Goal: Task Accomplishment & Management: Complete application form

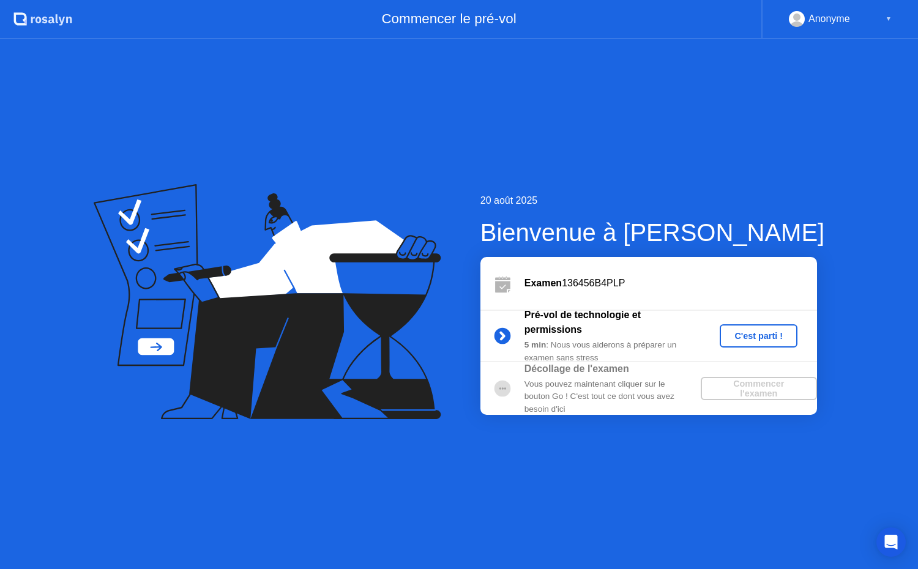
click at [763, 337] on div "C'est parti !" at bounding box center [759, 336] width 68 height 10
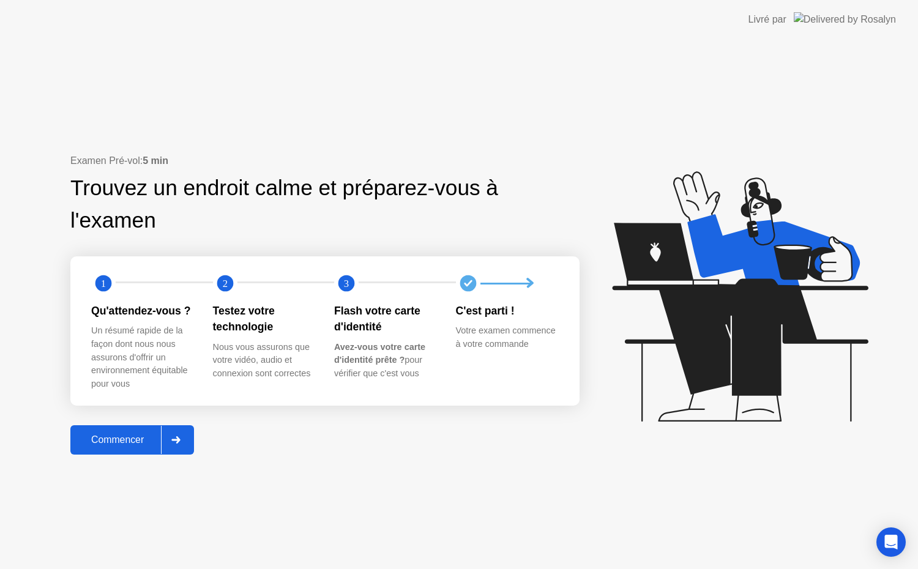
click at [112, 452] on button "Commencer" at bounding box center [132, 439] width 124 height 29
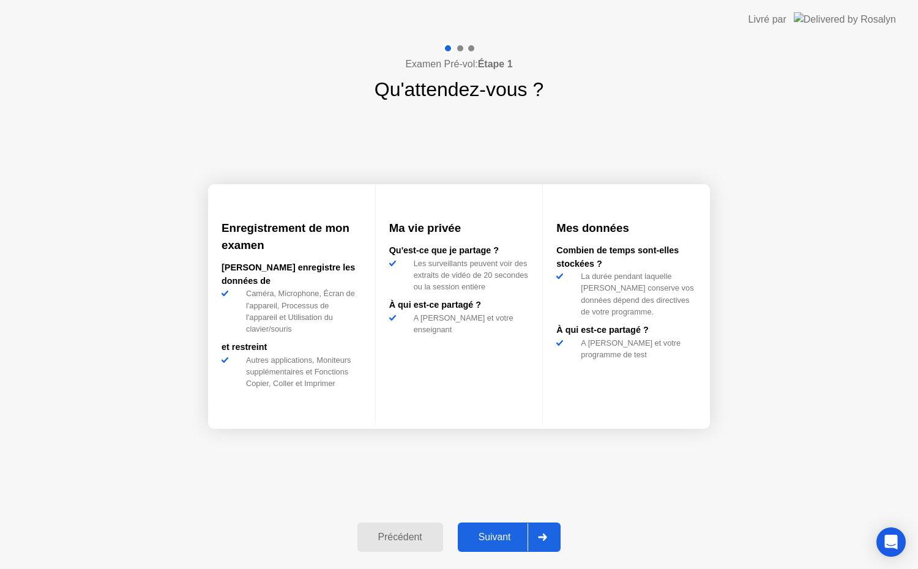
click at [511, 539] on div "Suivant" at bounding box center [495, 537] width 67 height 11
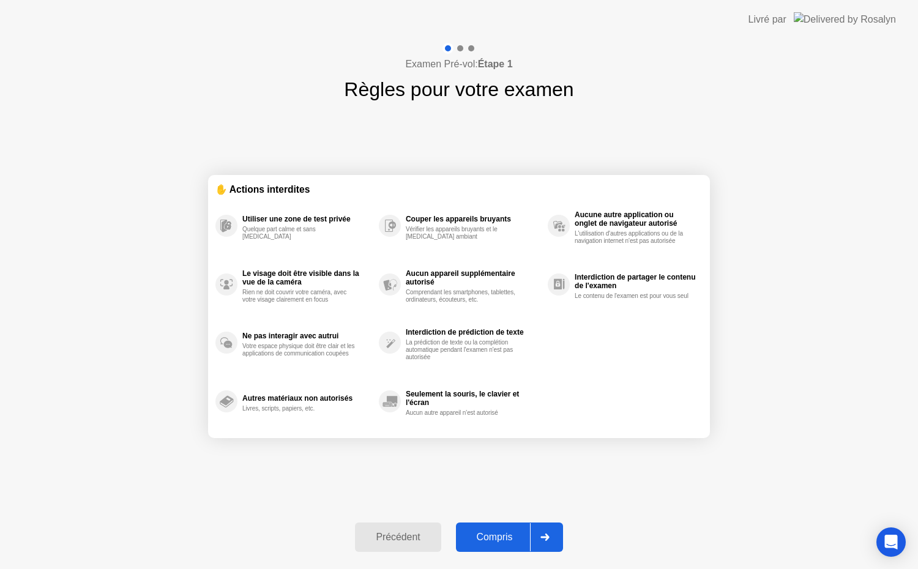
click at [514, 537] on div "Compris" at bounding box center [495, 537] width 70 height 11
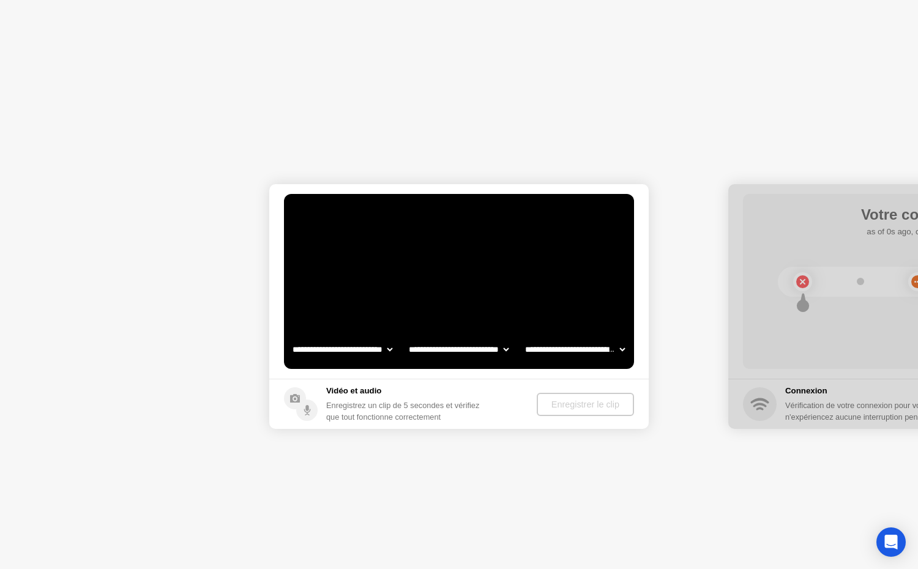
select select "**********"
select select "*******"
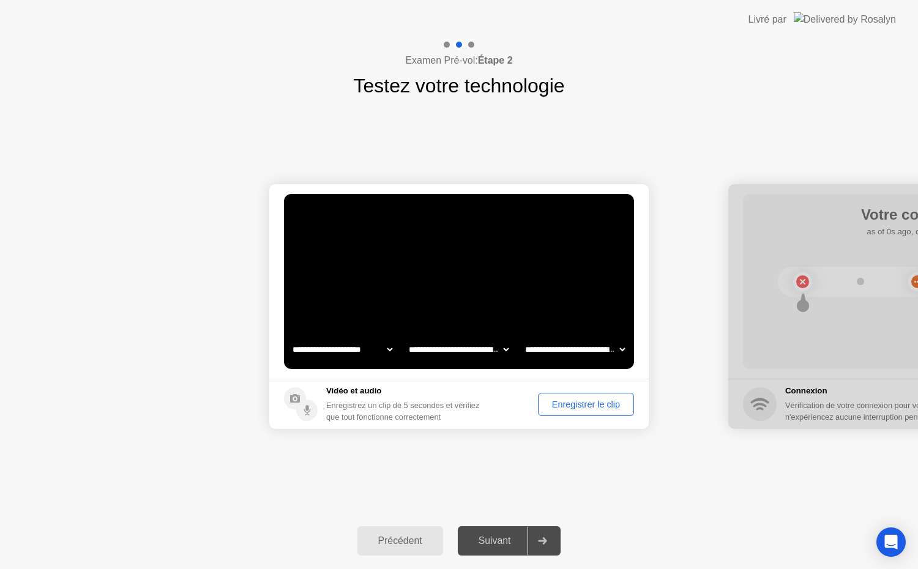
click at [541, 544] on icon at bounding box center [542, 540] width 9 height 7
click at [504, 539] on div "Suivant" at bounding box center [495, 541] width 67 height 11
click at [590, 403] on div "Enregistrer le clip" at bounding box center [586, 405] width 88 height 10
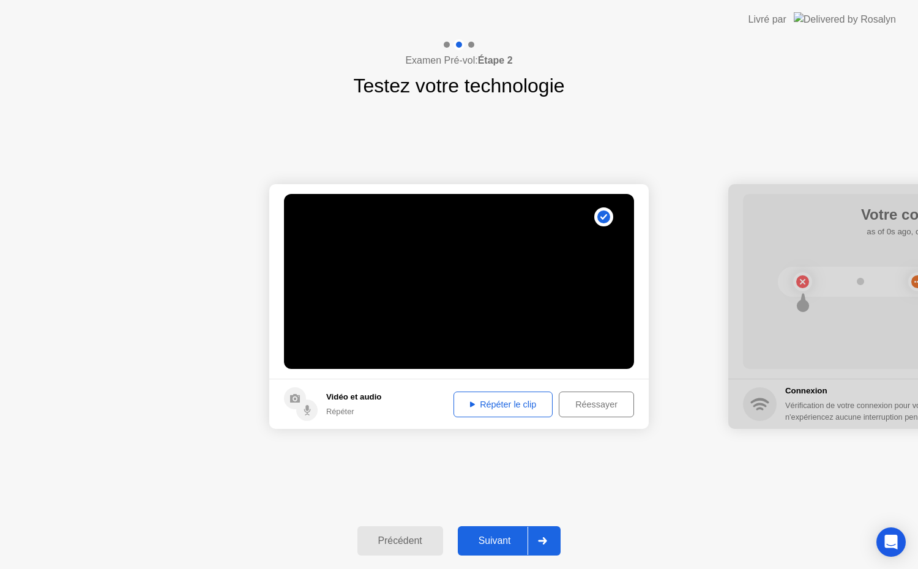
click at [533, 537] on div at bounding box center [542, 541] width 29 height 28
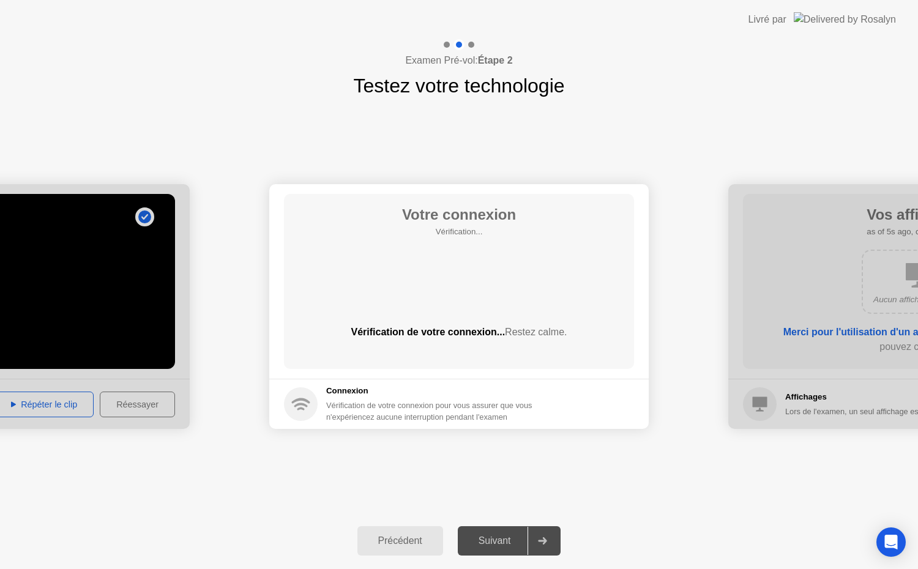
click at [512, 470] on div "**********" at bounding box center [459, 306] width 918 height 413
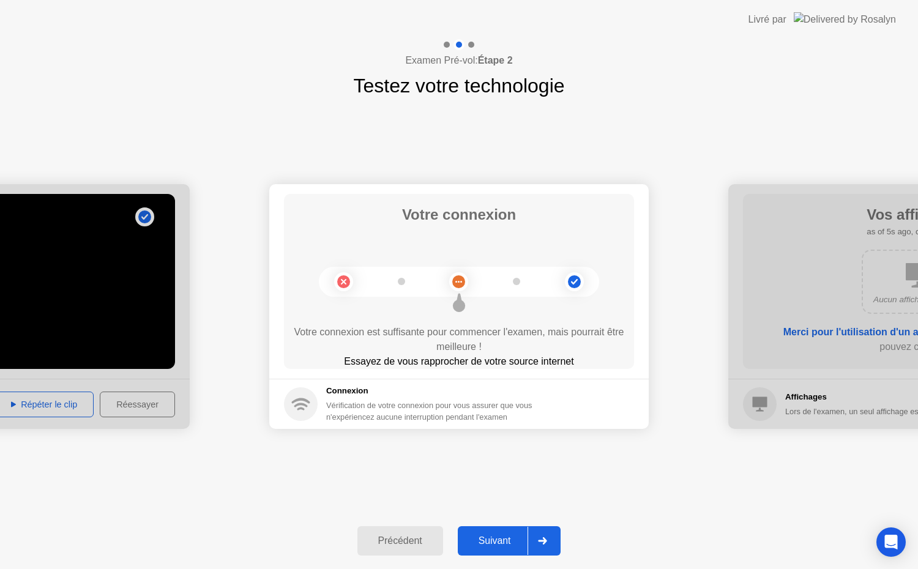
click at [547, 539] on icon at bounding box center [543, 540] width 9 height 7
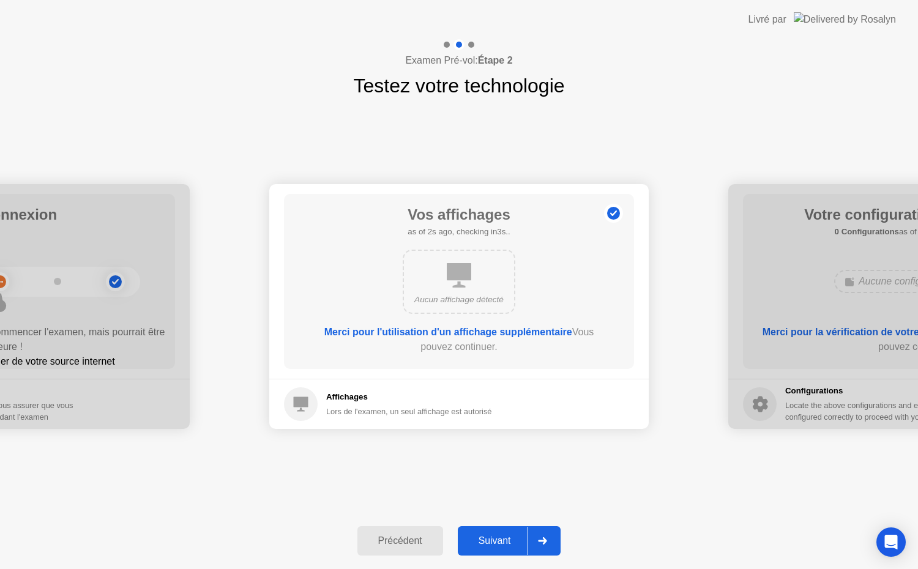
click at [547, 539] on icon at bounding box center [543, 540] width 9 height 7
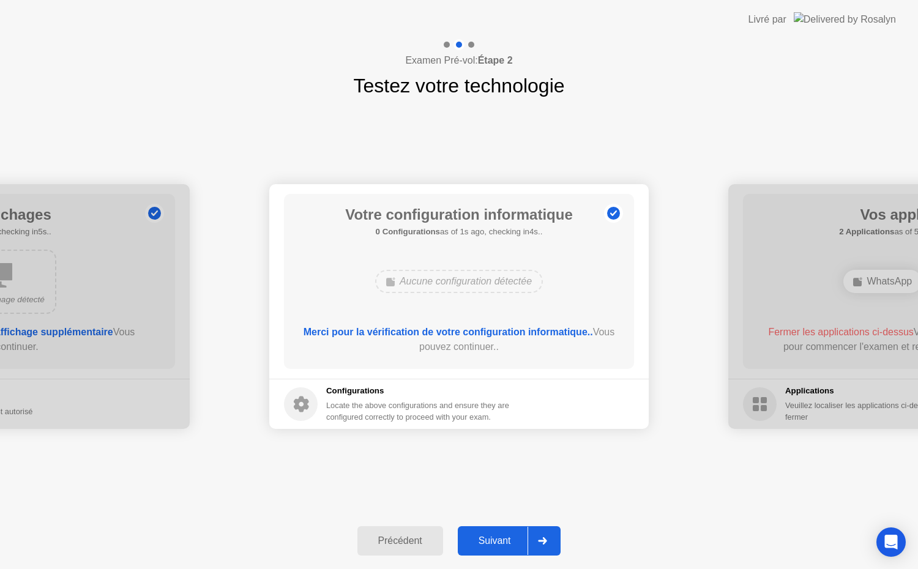
click at [547, 539] on icon at bounding box center [543, 540] width 9 height 7
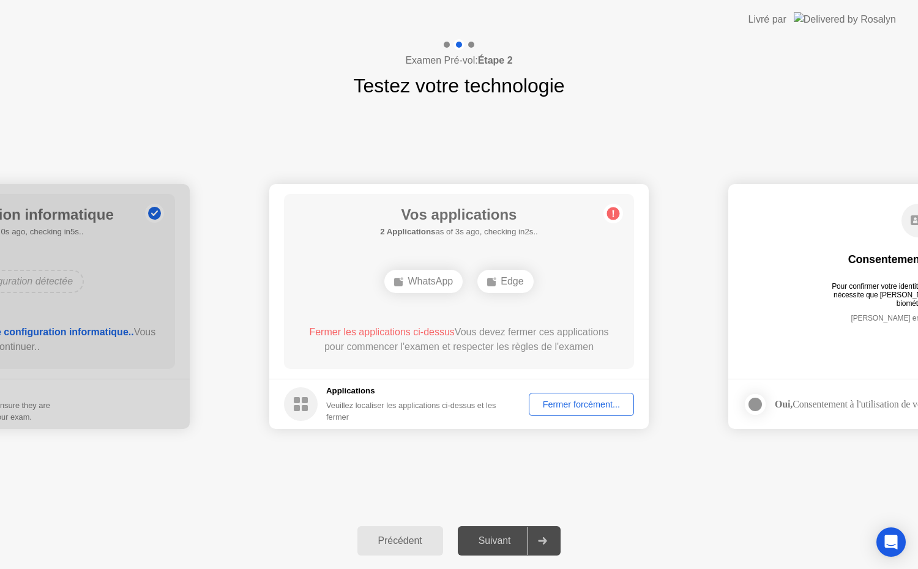
click at [586, 400] on div "Fermer forcément..." at bounding box center [581, 405] width 97 height 10
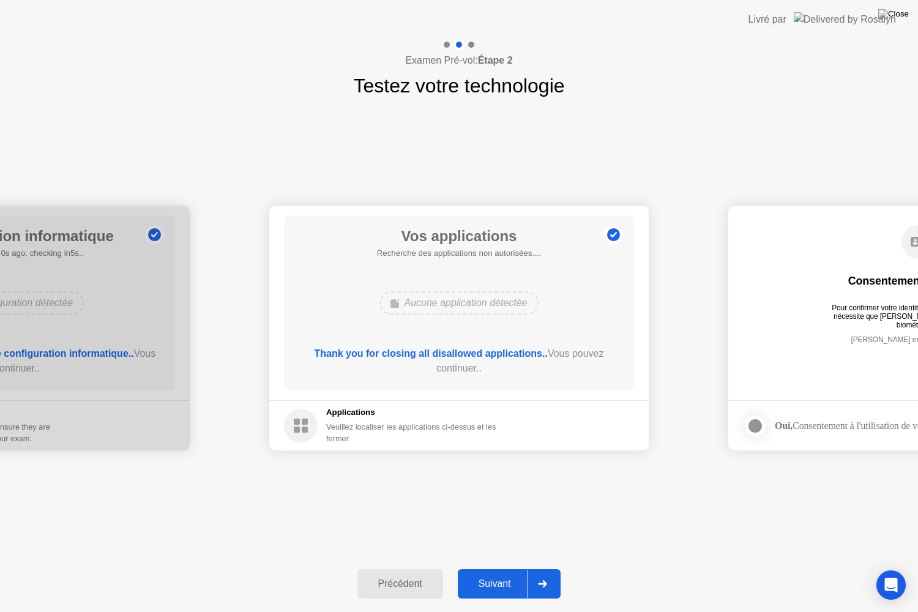
click at [530, 569] on div at bounding box center [542, 584] width 29 height 28
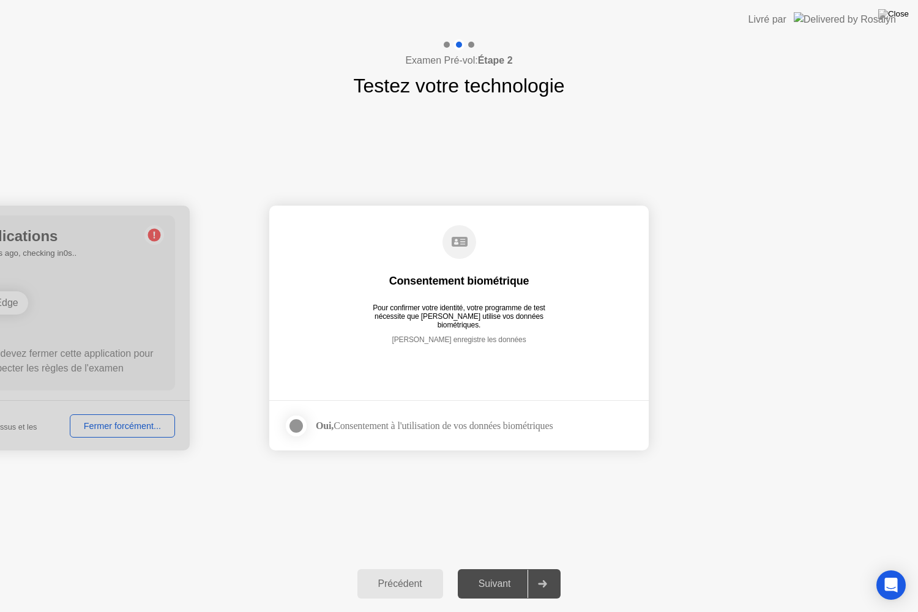
click at [302, 426] on div at bounding box center [296, 426] width 15 height 15
click at [523, 569] on div "Suivant" at bounding box center [495, 584] width 67 height 11
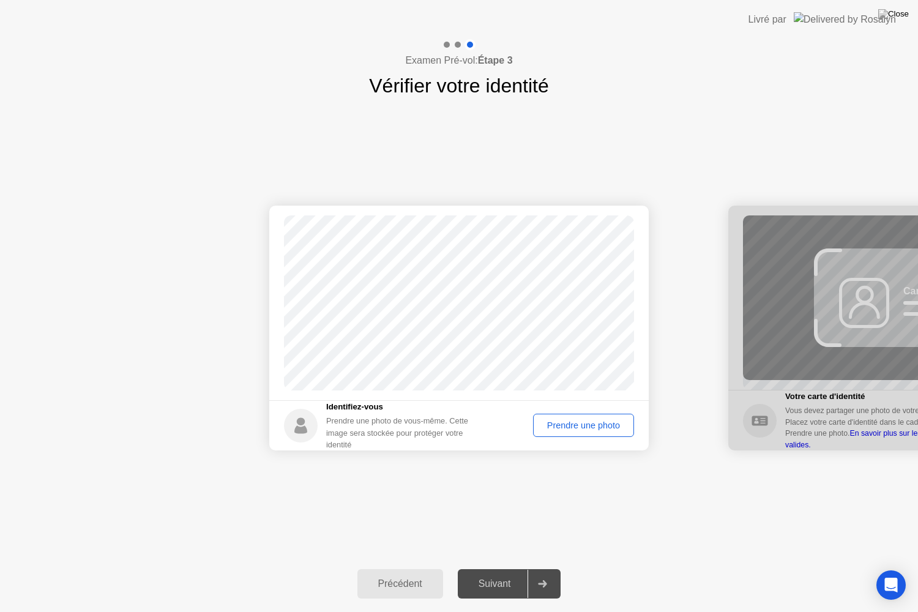
click at [594, 422] on div "Prendre une photo" at bounding box center [583, 426] width 92 height 10
click at [519, 569] on div "Suivant" at bounding box center [495, 584] width 67 height 11
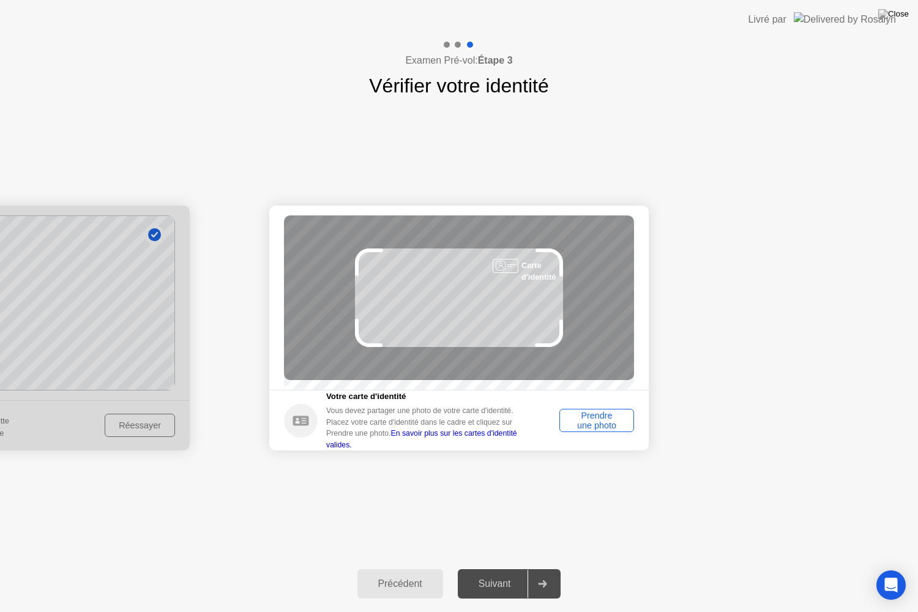
click at [598, 425] on div "Prendre une photo" at bounding box center [597, 421] width 66 height 20
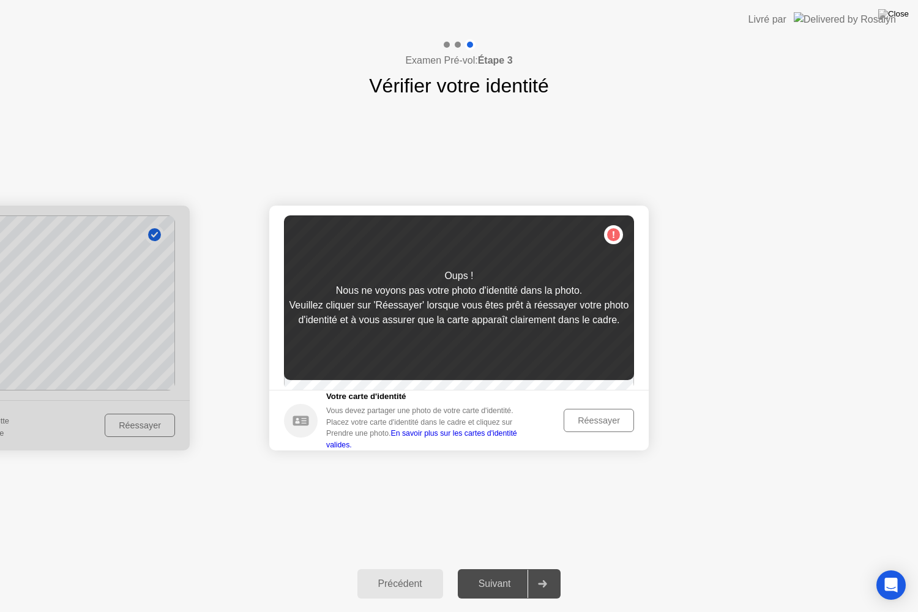
click at [591, 425] on div "Réessayer" at bounding box center [599, 421] width 62 height 10
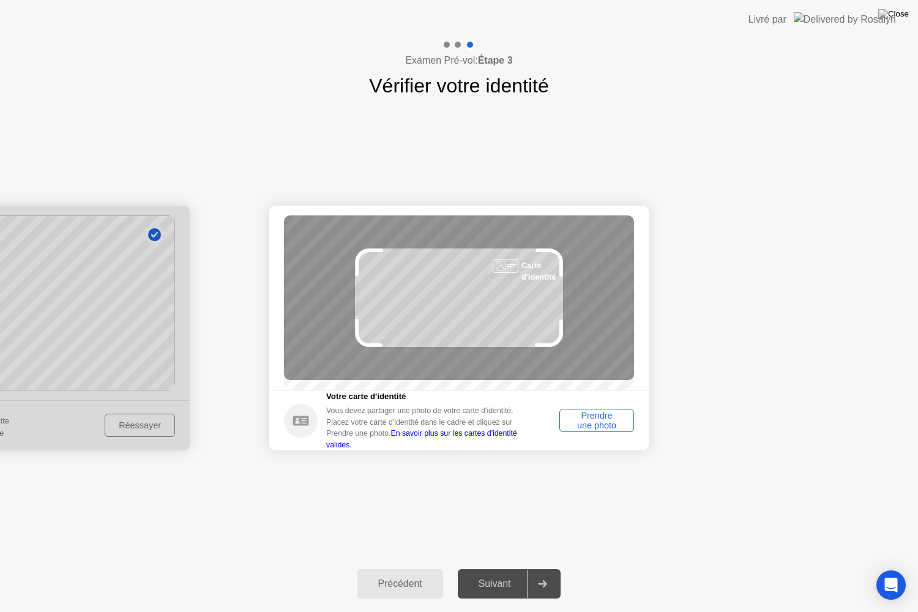
click at [591, 429] on div "Prendre une photo" at bounding box center [597, 421] width 66 height 20
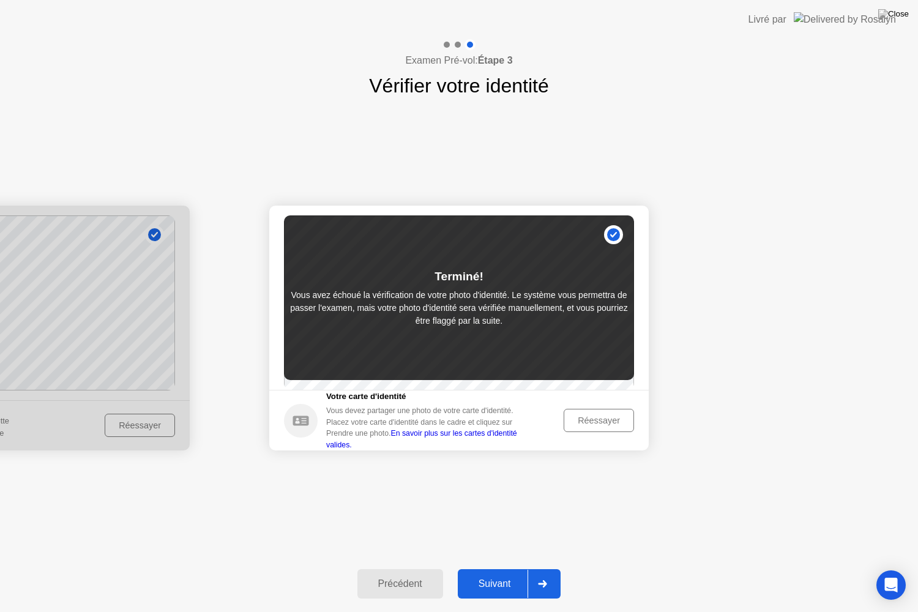
click at [525, 569] on button "Suivant" at bounding box center [509, 583] width 103 height 29
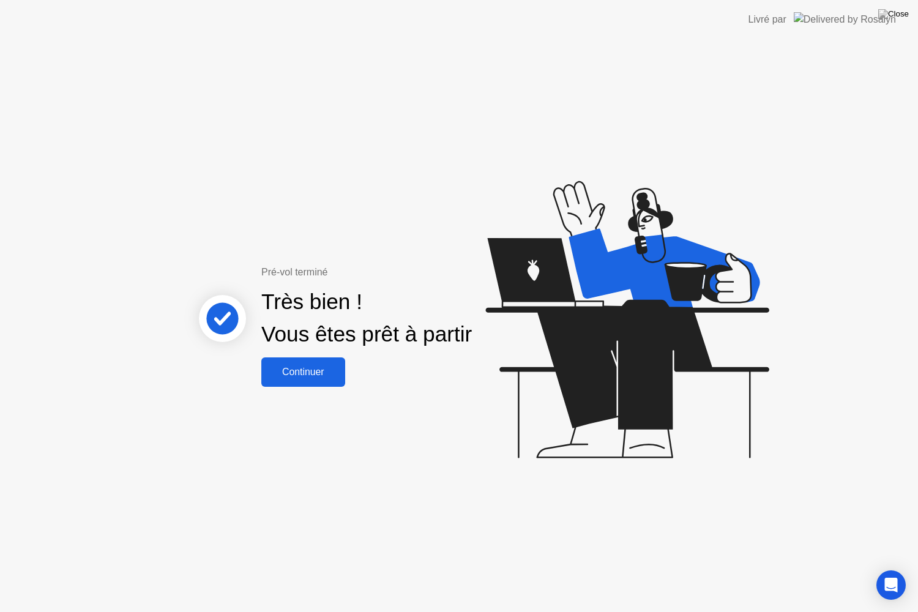
click at [329, 372] on div "Continuer" at bounding box center [303, 372] width 77 height 11
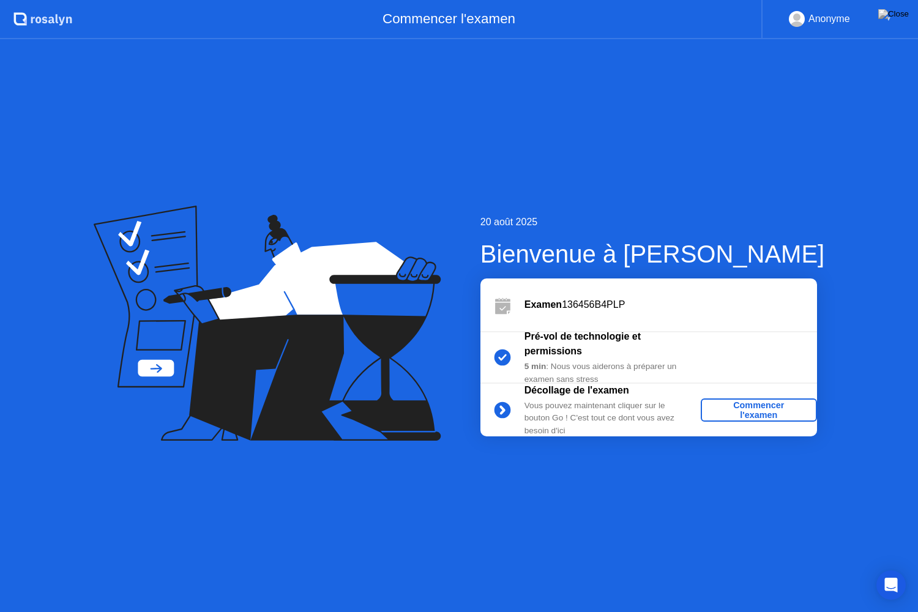
click at [767, 409] on div "Commencer l'examen" at bounding box center [759, 410] width 107 height 20
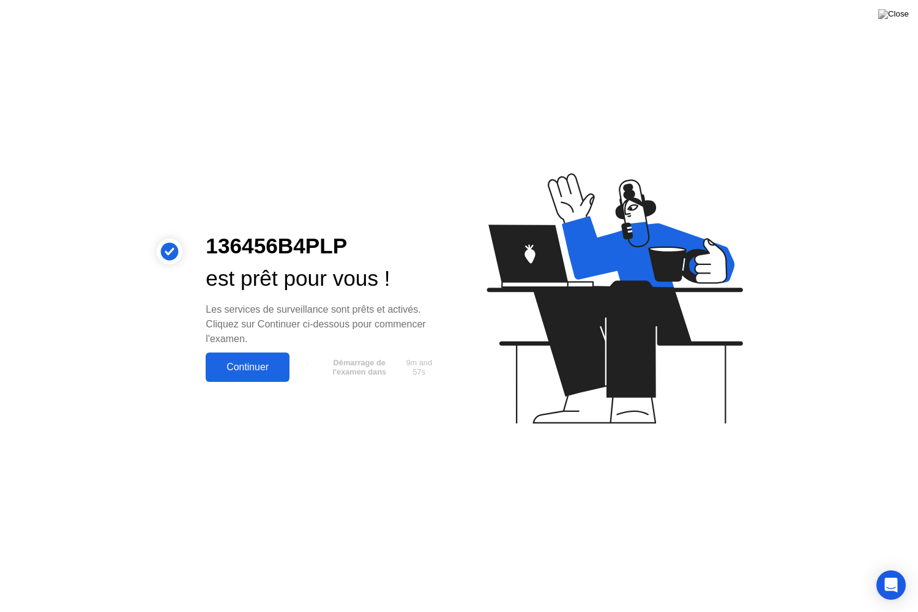
click at [232, 362] on div "Continuer" at bounding box center [247, 367] width 77 height 11
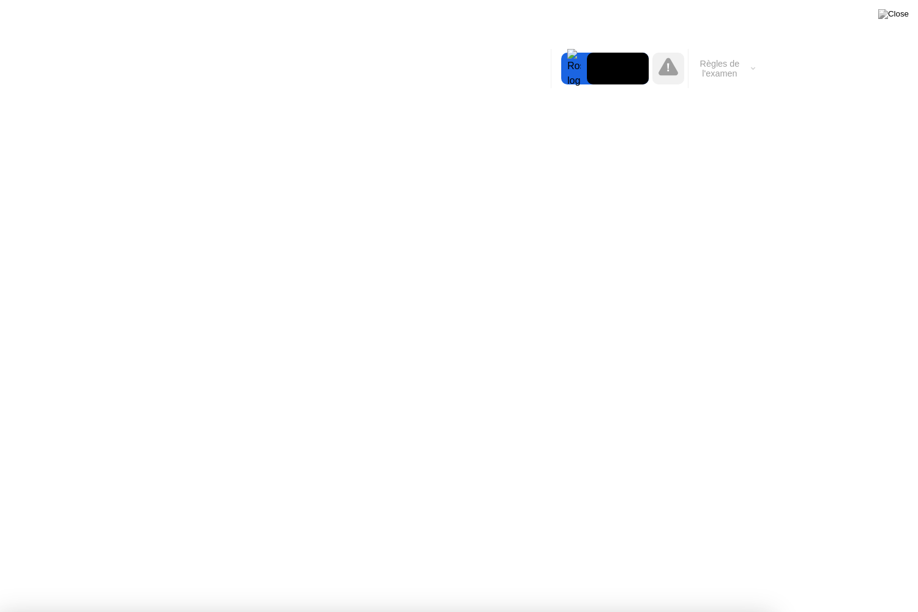
click at [884, 569] on div at bounding box center [459, 612] width 918 height 0
